Goal: Task Accomplishment & Management: Complete application form

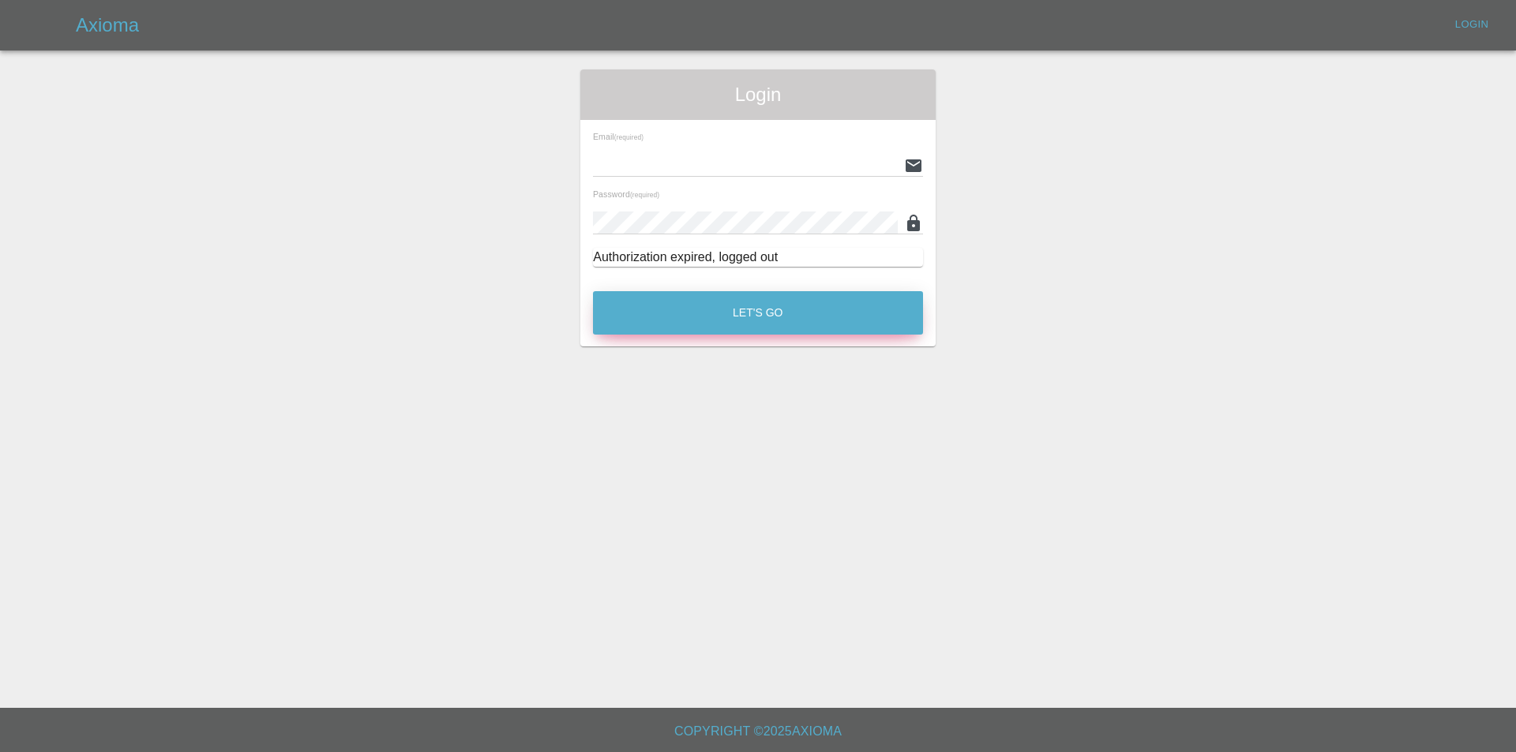
type input "[EMAIL_ADDRESS][DOMAIN_NAME]"
click at [654, 279] on div "Email (required) [EMAIL_ADDRESS][DOMAIN_NAME] Password (required) Authorization…" at bounding box center [757, 199] width 355 height 159
click at [650, 305] on button "Let's Go" at bounding box center [758, 312] width 330 height 43
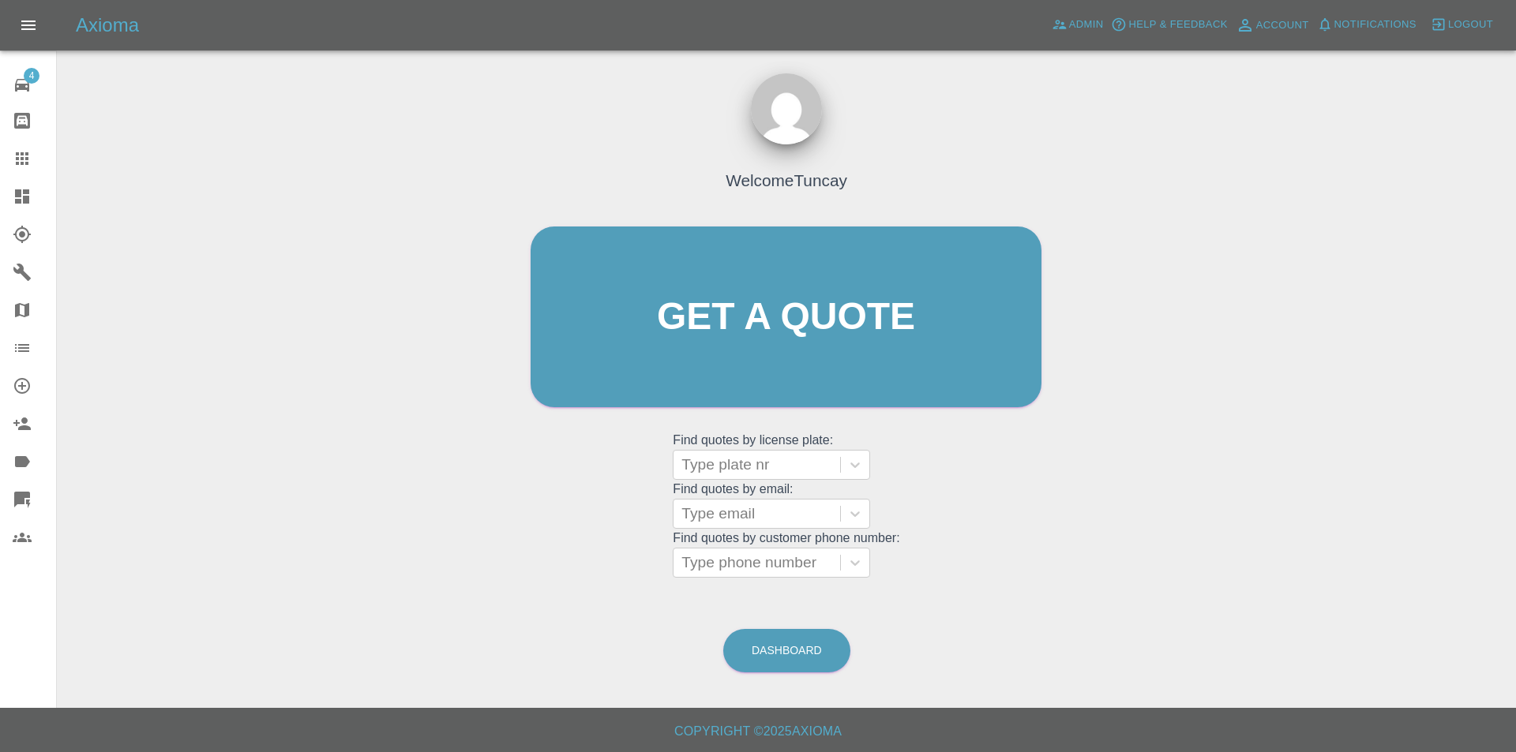
click at [21, 196] on icon at bounding box center [22, 196] width 19 height 19
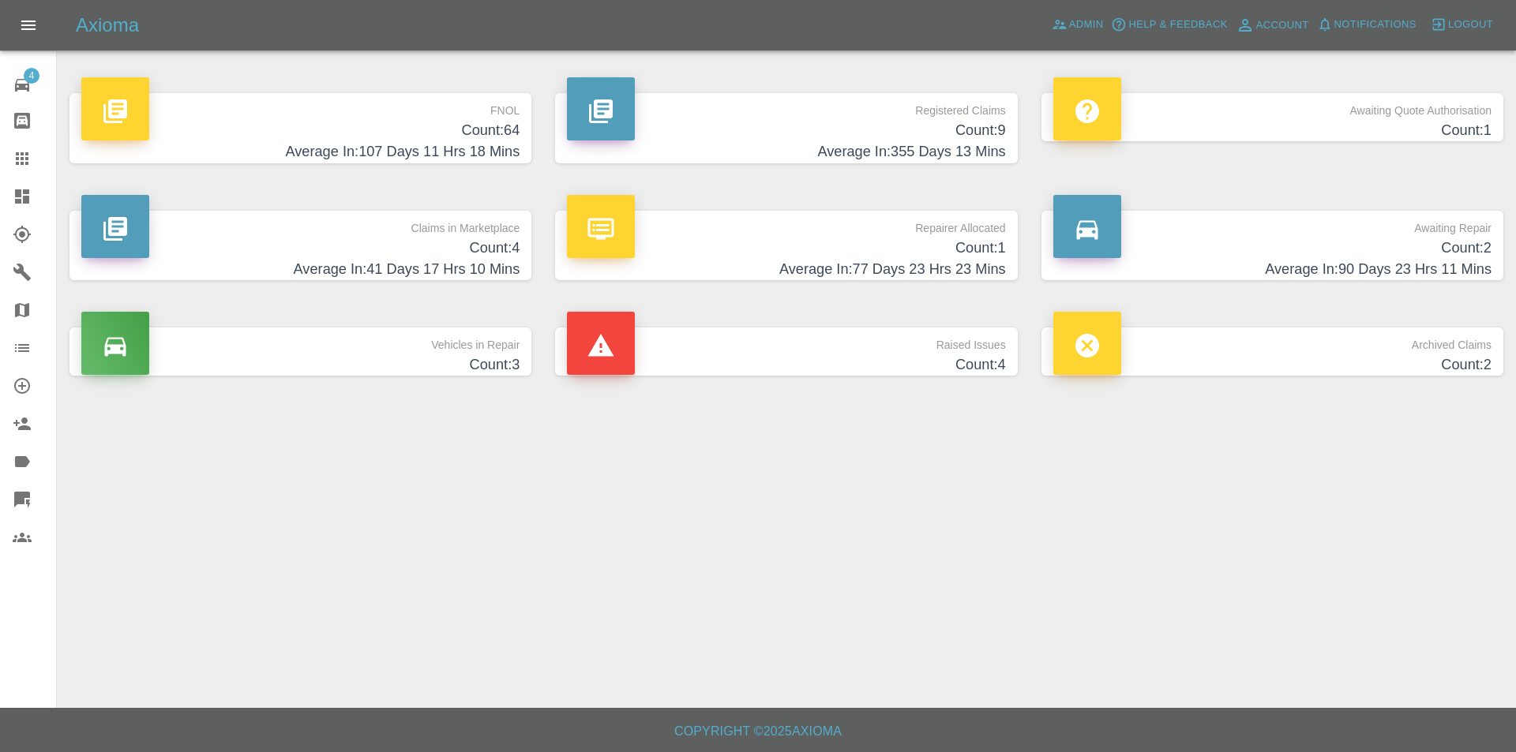
click at [399, 136] on h4 "Count: 64" at bounding box center [300, 130] width 438 height 21
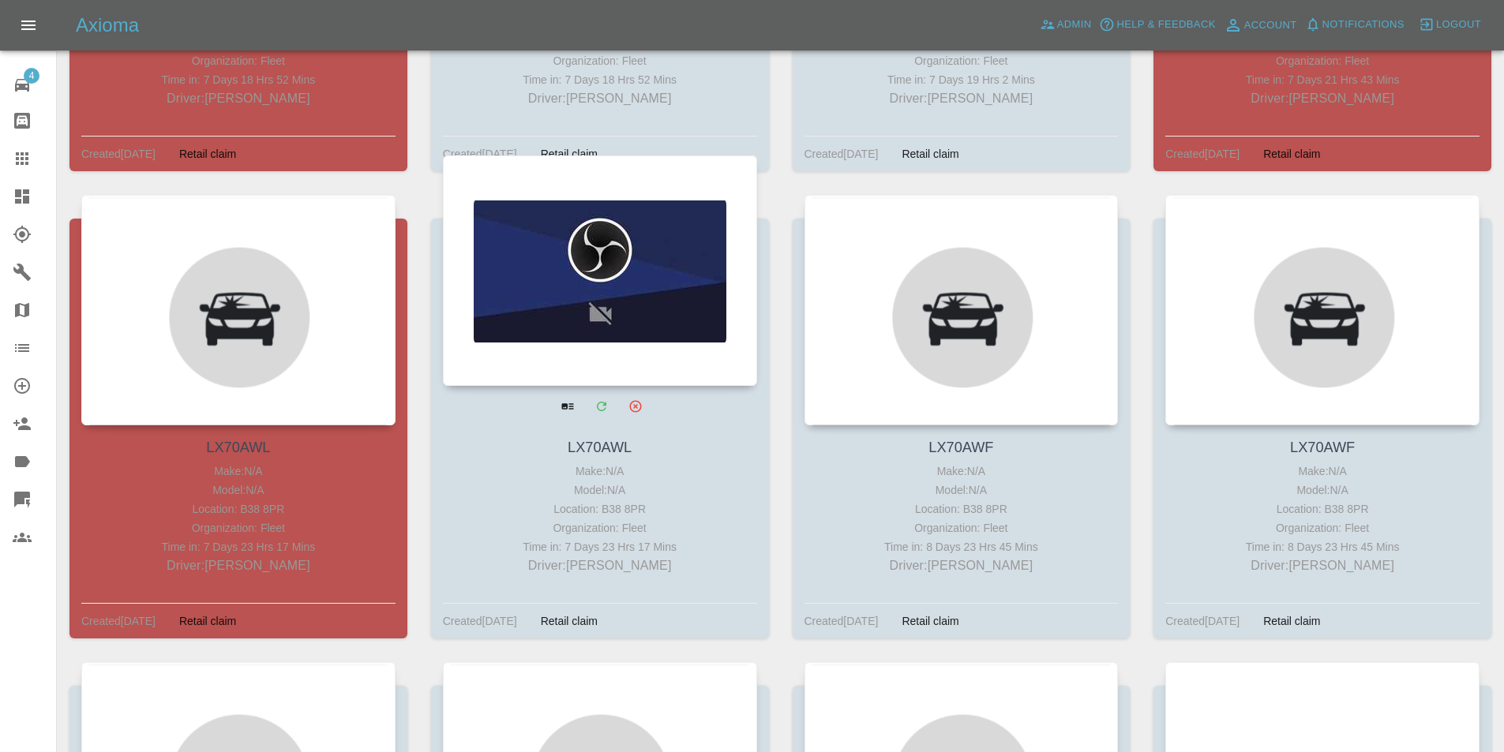
scroll to position [1579, 0]
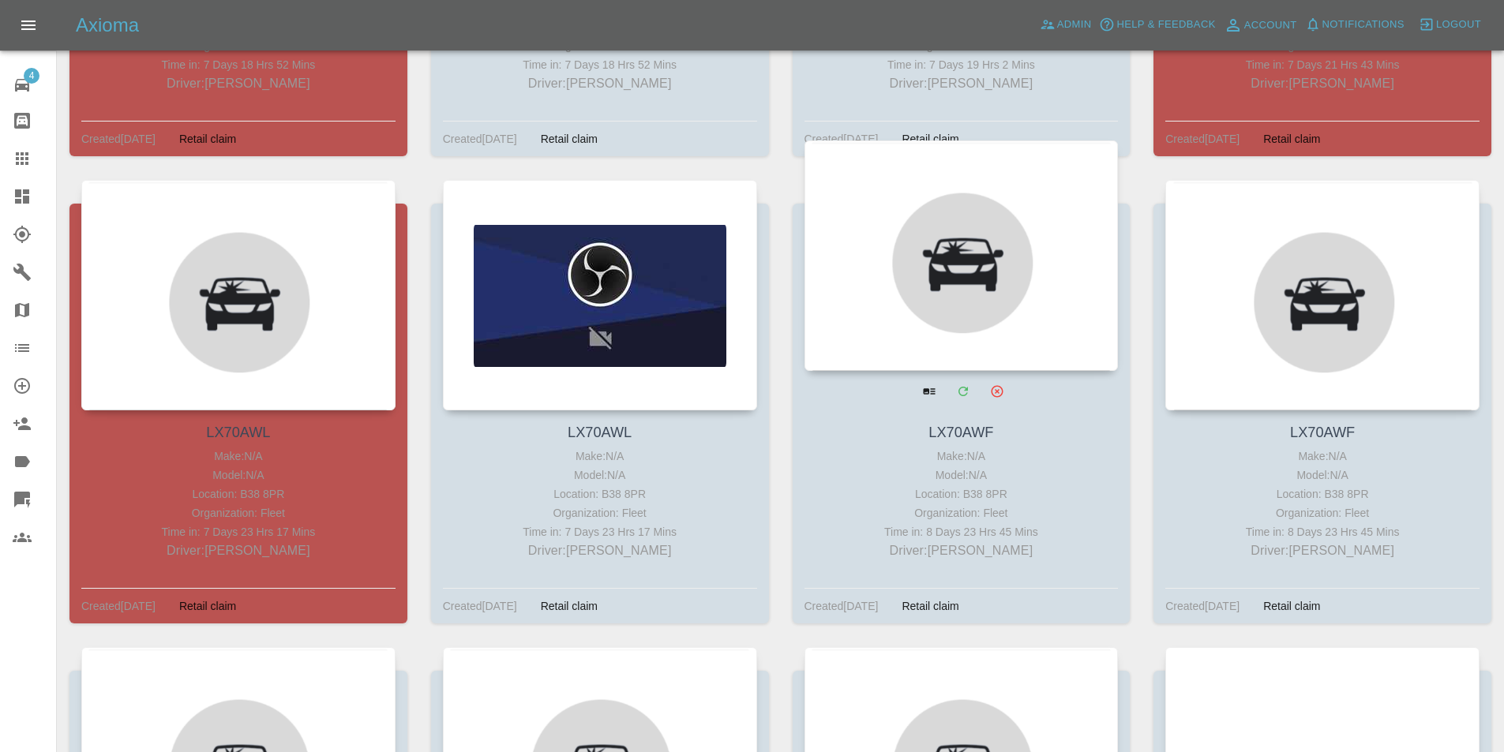
click at [853, 313] on div at bounding box center [962, 256] width 314 height 231
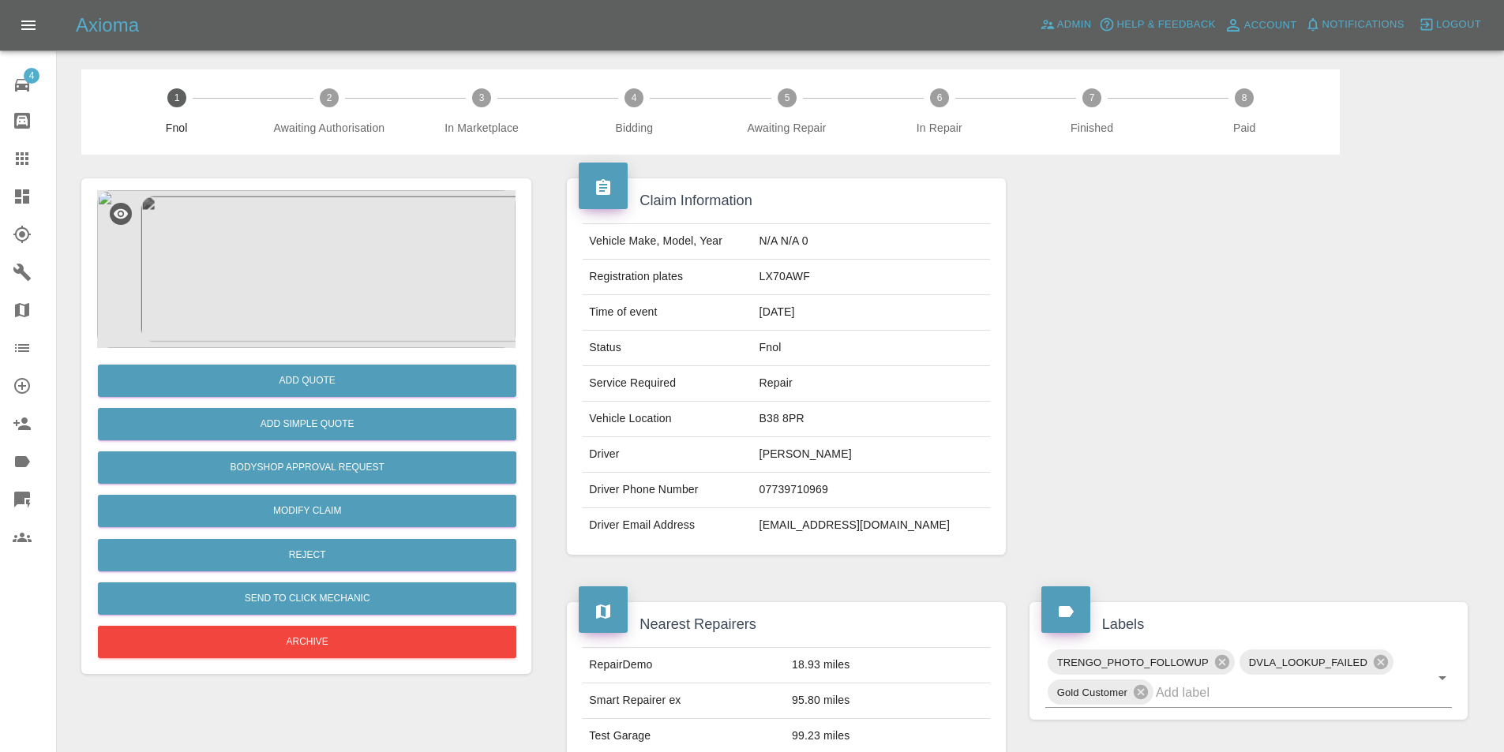
click at [290, 271] on img at bounding box center [306, 269] width 418 height 158
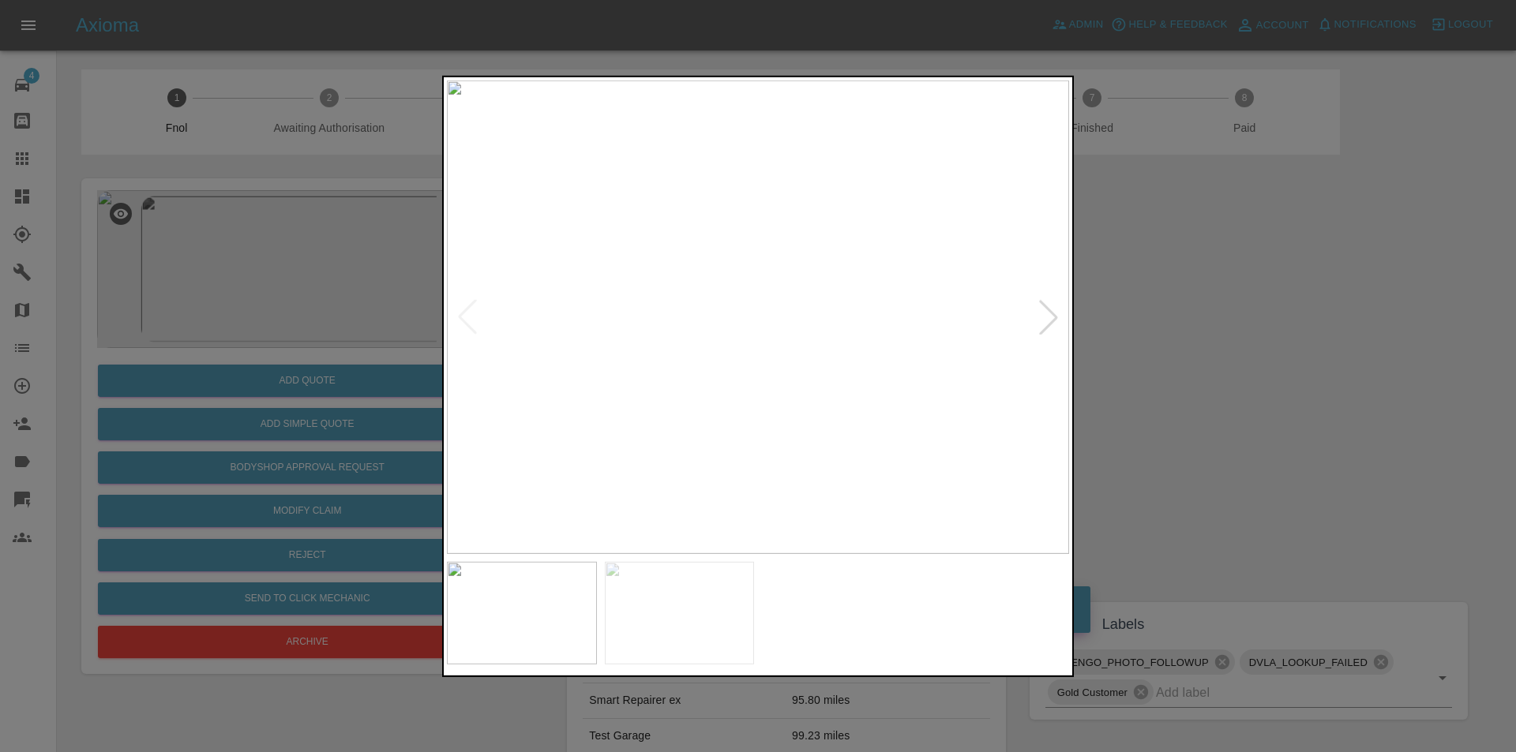
click at [1201, 287] on div at bounding box center [758, 376] width 1516 height 752
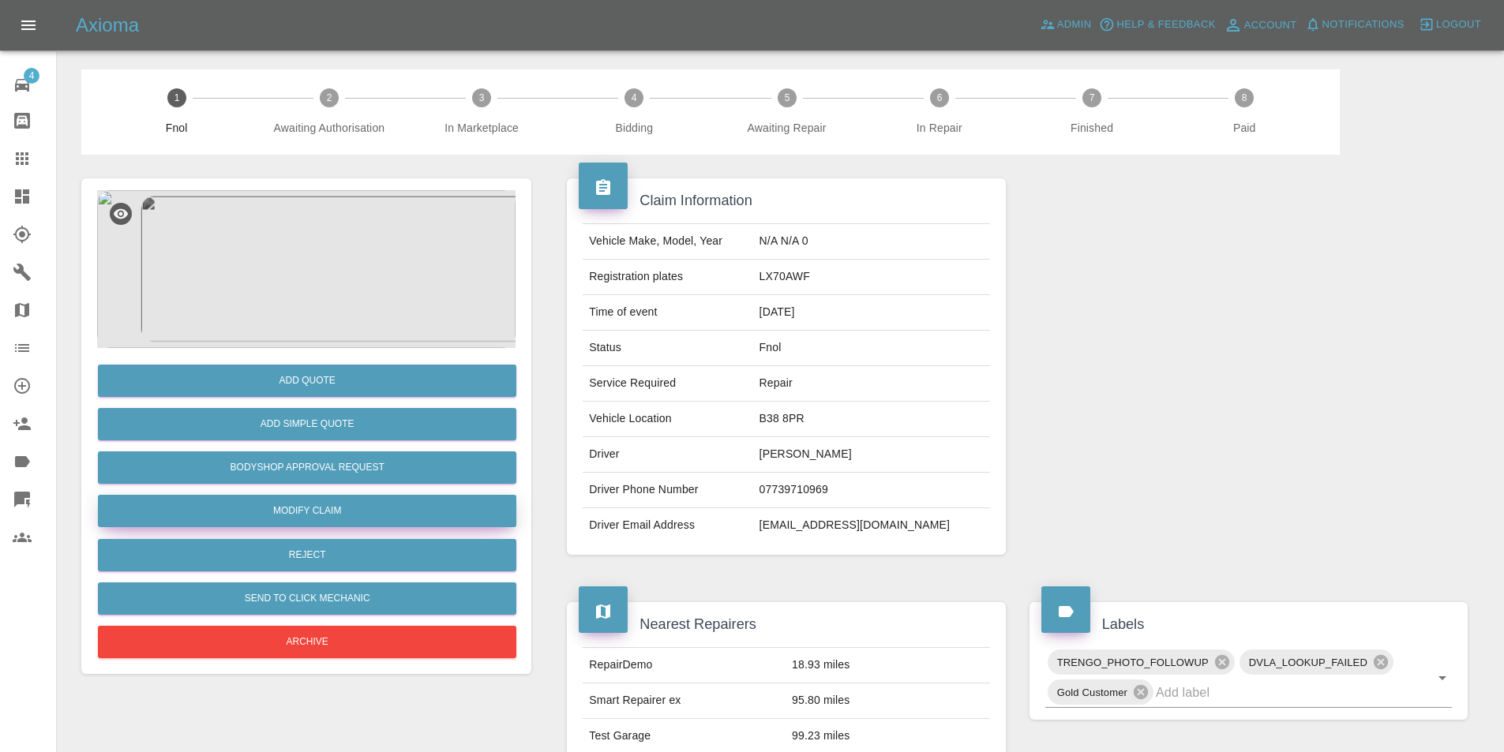
click at [392, 515] on link "Modify Claim" at bounding box center [307, 511] width 418 height 32
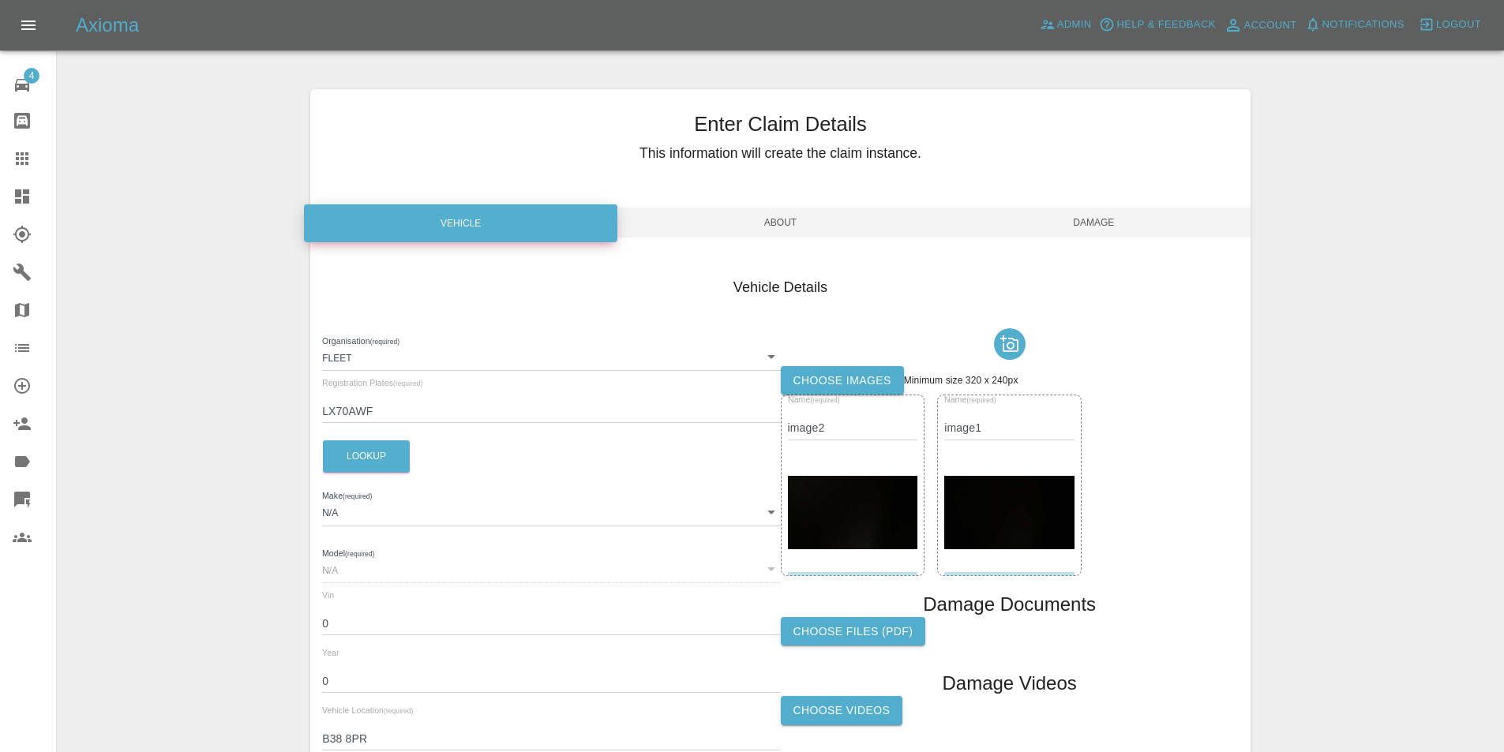
click at [850, 518] on img at bounding box center [853, 512] width 130 height 73
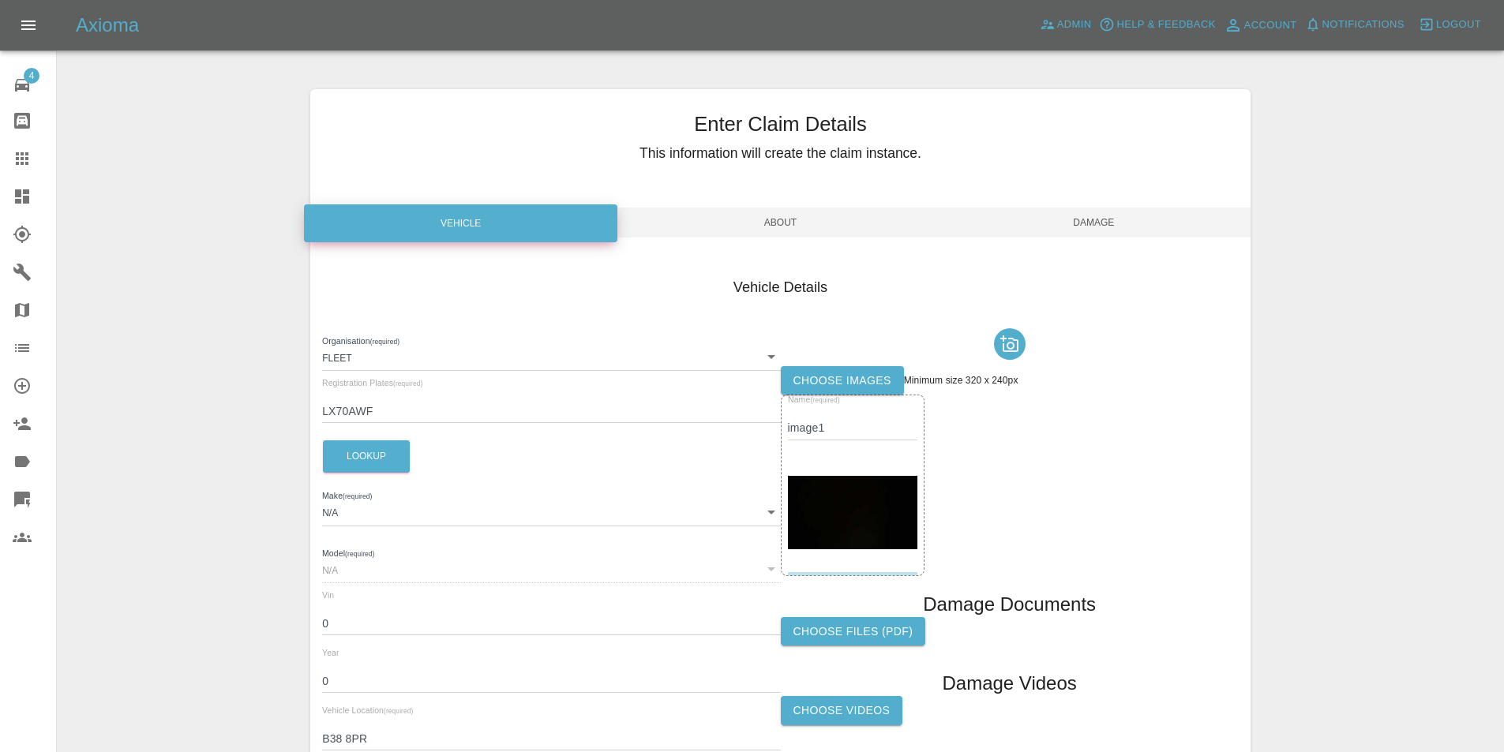
click at [865, 502] on img at bounding box center [853, 512] width 130 height 73
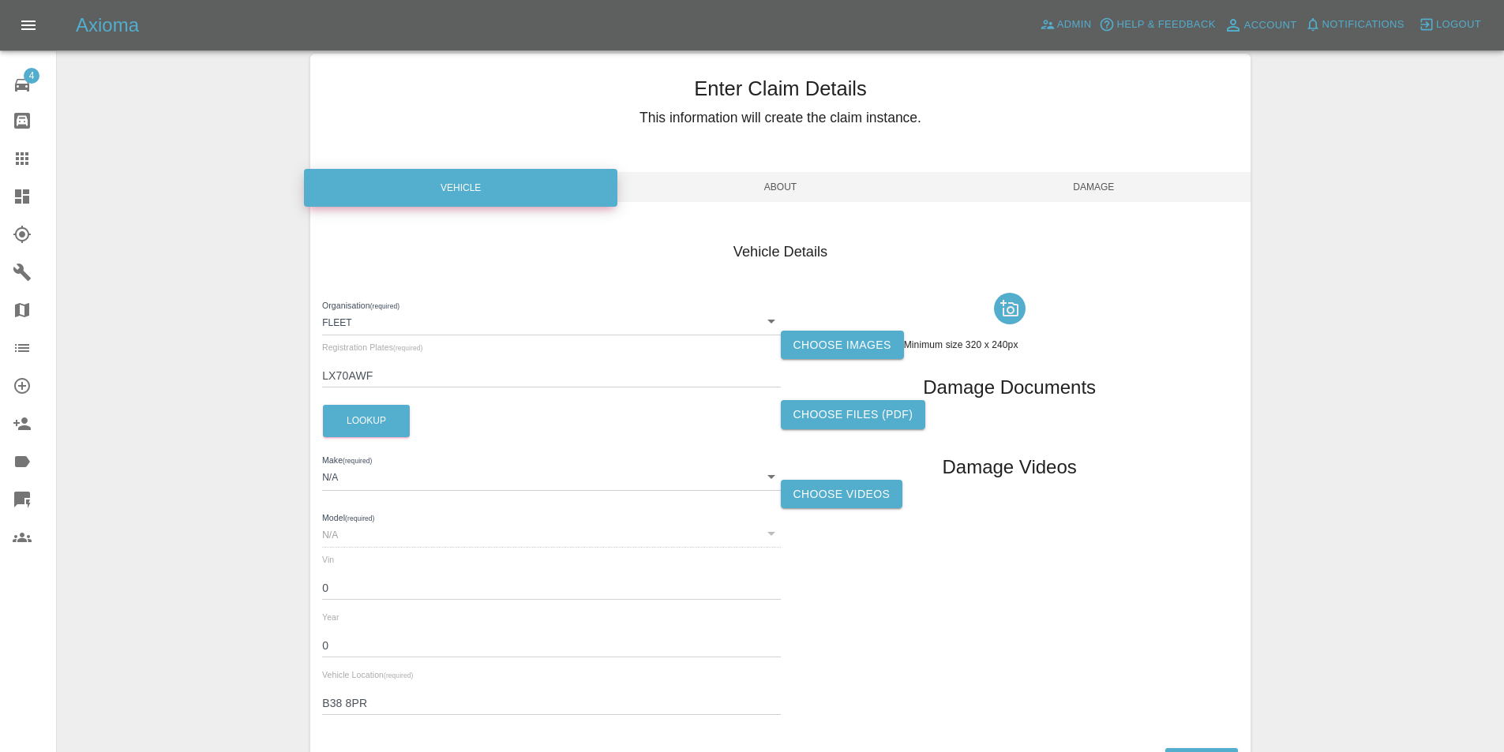
scroll to position [151, 0]
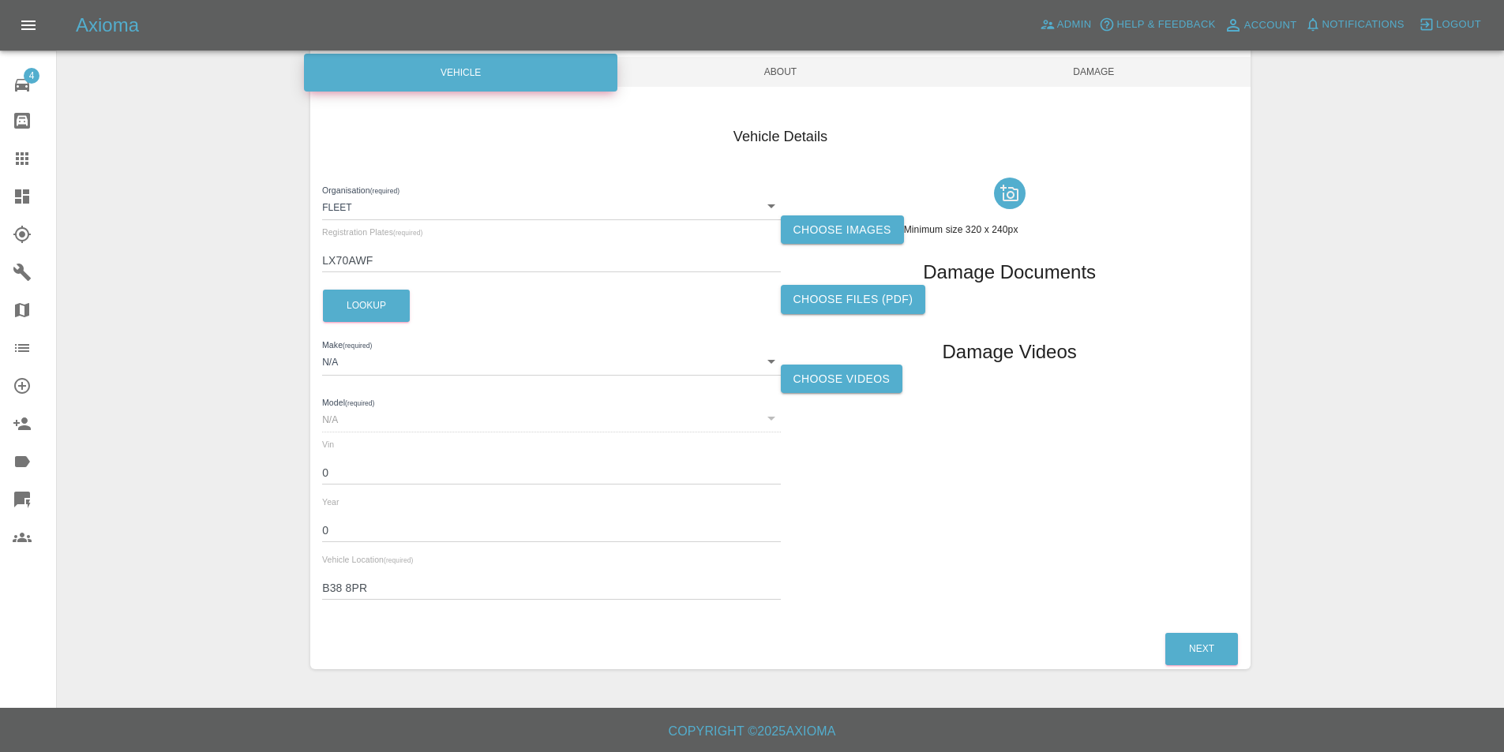
click at [1188, 626] on div "Vehicle Details Organisation (required) Fleet 5e6a32182b47ca0017797001 Registra…" at bounding box center [780, 366] width 940 height 527
click at [1194, 647] on button "Next" at bounding box center [1201, 649] width 73 height 32
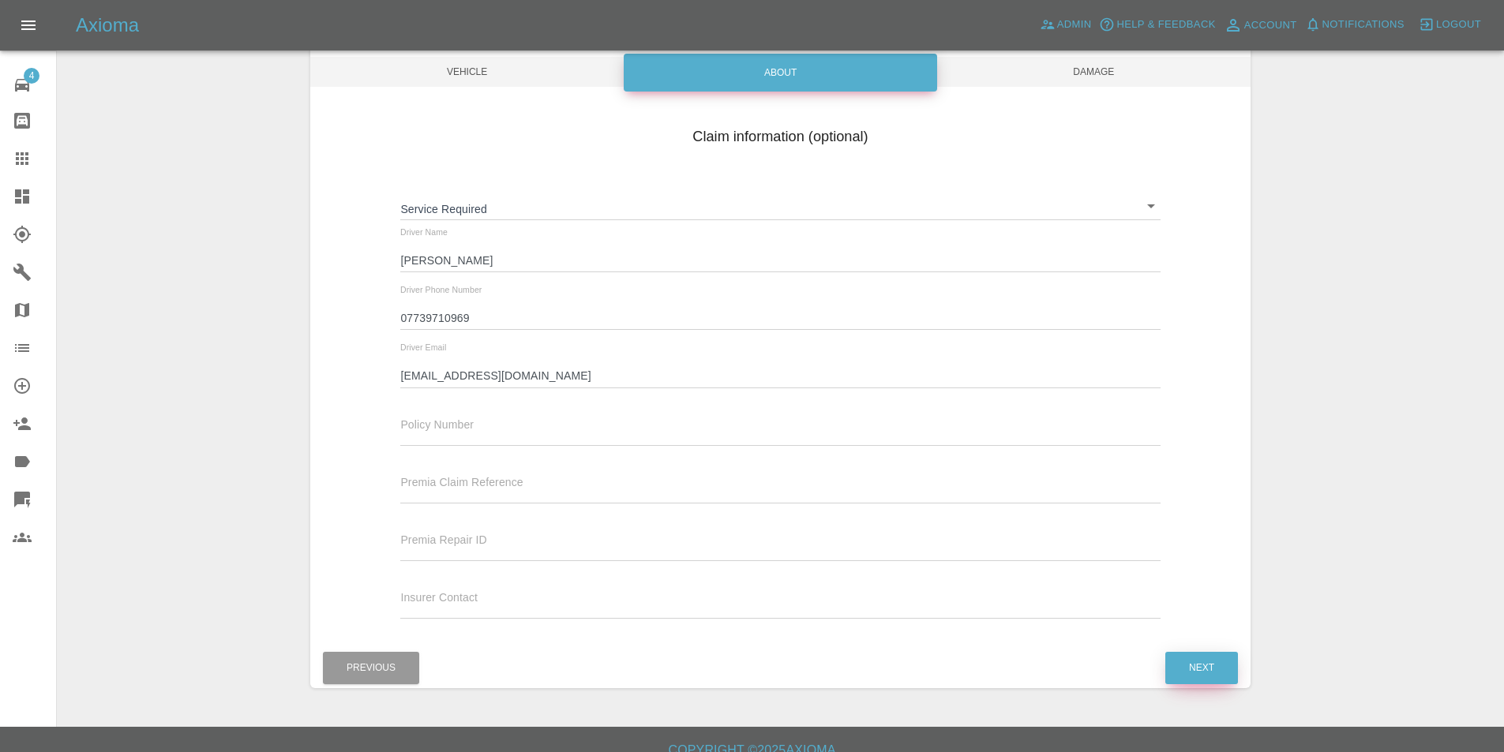
click at [1194, 674] on button "Next" at bounding box center [1201, 668] width 73 height 32
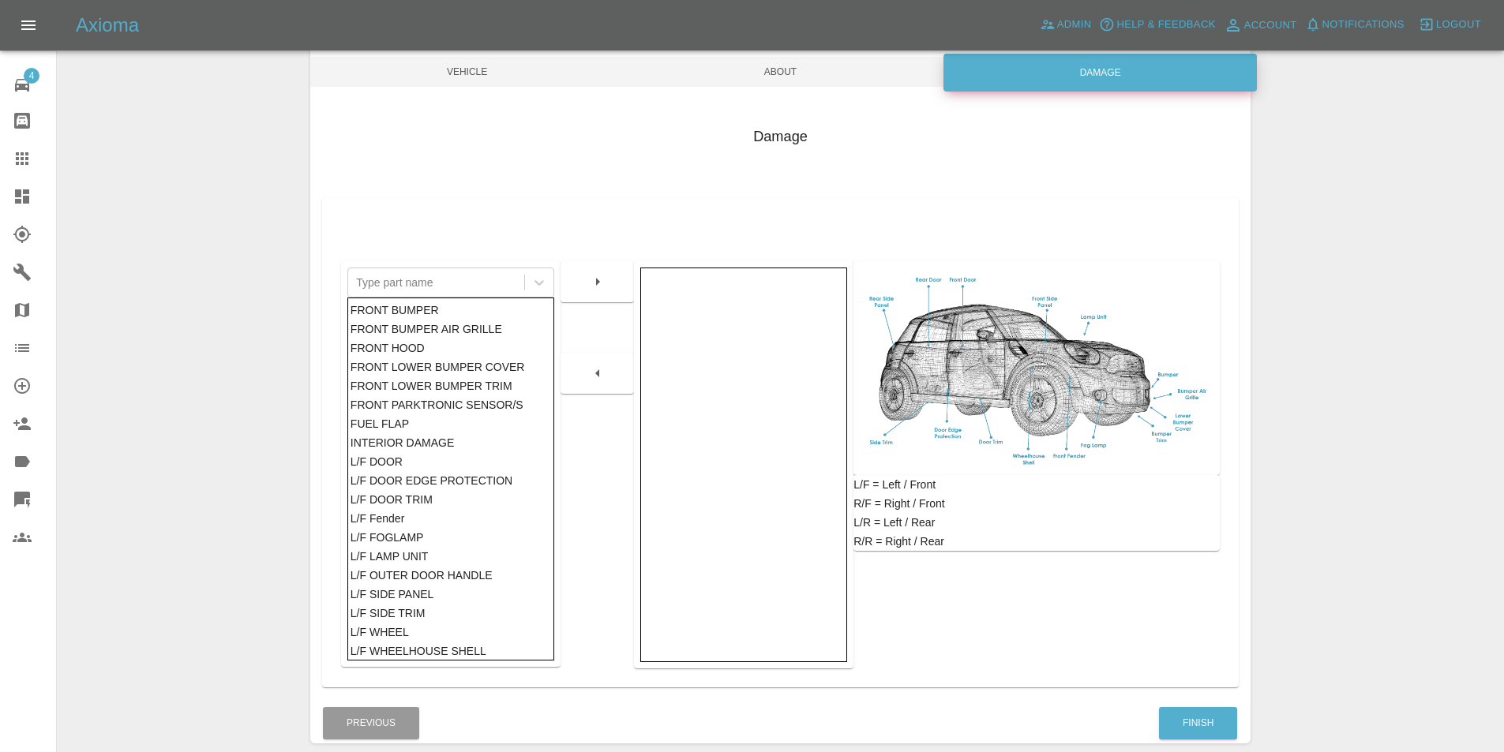
click at [1199, 705] on div "Finish" at bounding box center [1198, 724] width 80 height 40
click at [1189, 719] on button "Finish" at bounding box center [1198, 723] width 78 height 32
